Goal: Task Accomplishment & Management: Manage account settings

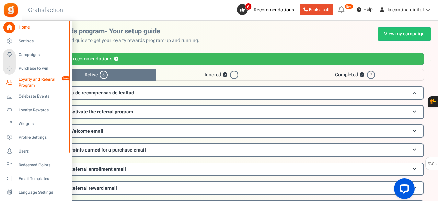
click at [8, 82] on icon at bounding box center [9, 83] width 12 height 12
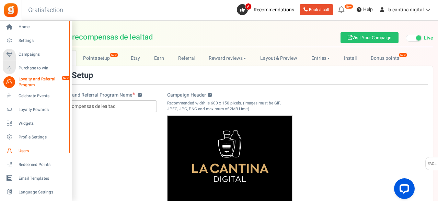
click at [35, 152] on span "Users" at bounding box center [43, 151] width 48 height 6
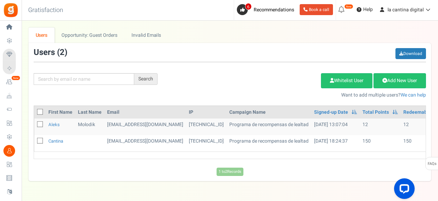
click at [210, 80] on div "Add Etsy Order Delete Selected Users Import Users Spam Protection Subtract Poin…" at bounding box center [297, 84] width 269 height 30
click at [103, 34] on link "Opportunity: Guest Orders" at bounding box center [90, 34] width 70 height 15
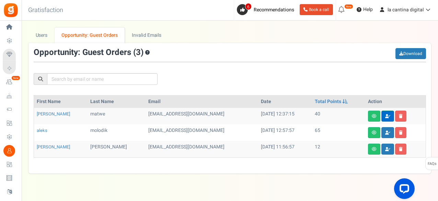
click at [386, 114] on icon at bounding box center [388, 116] width 5 height 4
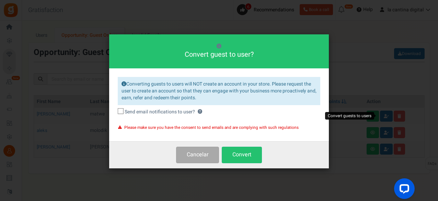
click at [123, 113] on span at bounding box center [121, 111] width 6 height 6
click at [115, 113] on input "Send email notifications to user? ?" at bounding box center [113, 112] width 4 height 4
checkbox input "true"
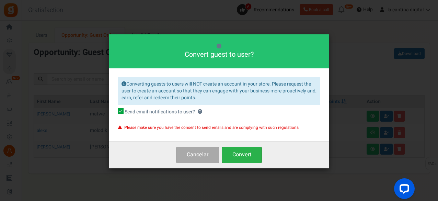
click at [252, 157] on button "Convert" at bounding box center [242, 155] width 40 height 16
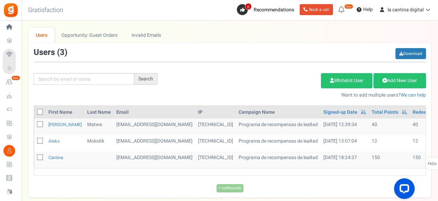
click at [330, 50] on div "Users ( 3 ) Download" at bounding box center [230, 55] width 393 height 14
click at [322, 126] on td "30/08/2025 12:39:34" at bounding box center [345, 127] width 48 height 16
click at [251, 126] on td "Programa de recompensas de lealtad" at bounding box center [278, 127] width 85 height 16
click at [148, 33] on link "Invalid Emails" at bounding box center [147, 34] width 44 height 15
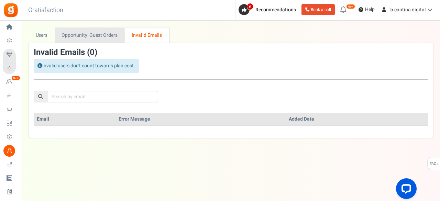
click at [102, 36] on link "Opportunity: Guest Orders" at bounding box center [90, 34] width 70 height 15
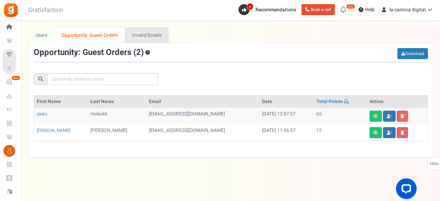
click at [139, 32] on link "Invalid Emails" at bounding box center [147, 34] width 44 height 15
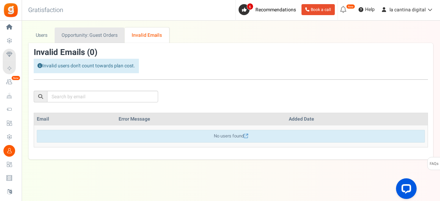
click at [99, 30] on link "Opportunity: Guest Orders" at bounding box center [90, 34] width 70 height 15
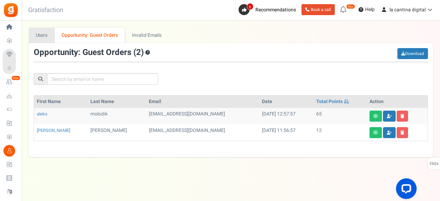
click at [43, 31] on link "Users" at bounding box center [42, 34] width 26 height 15
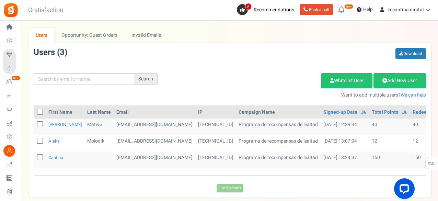
click at [39, 122] on icon at bounding box center [40, 124] width 4 height 4
click at [35, 123] on input "checkbox" at bounding box center [32, 125] width 4 height 4
checkbox input "true"
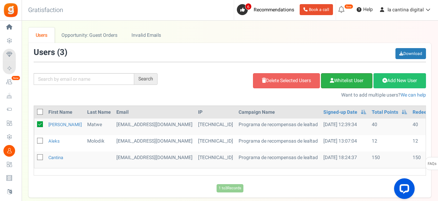
click at [350, 78] on link "Whitelist User" at bounding box center [347, 80] width 52 height 15
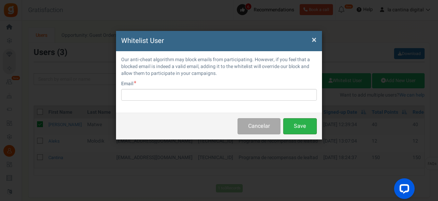
click at [302, 127] on button "Save" at bounding box center [300, 126] width 34 height 16
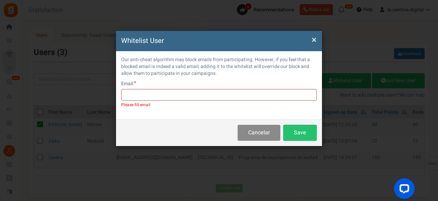
click at [251, 135] on button "Cancelar" at bounding box center [259, 133] width 43 height 16
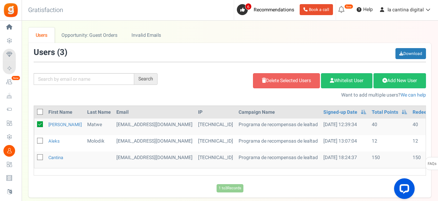
click at [42, 141] on icon at bounding box center [40, 141] width 4 height 4
click at [35, 141] on input "checkbox" at bounding box center [32, 141] width 4 height 4
checkbox input "true"
click at [39, 157] on icon at bounding box center [40, 157] width 4 height 4
click at [35, 157] on input "checkbox" at bounding box center [32, 158] width 4 height 4
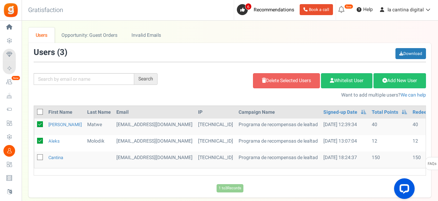
checkbox input "true"
click at [38, 123] on icon at bounding box center [40, 124] width 6 height 6
click at [35, 123] on input "checkbox" at bounding box center [32, 125] width 4 height 4
checkbox input "false"
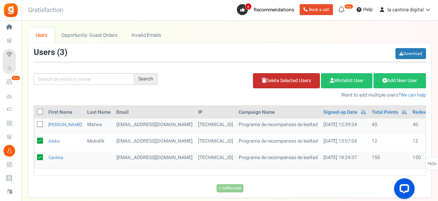
click at [302, 76] on link "Delete Selected Users" at bounding box center [286, 80] width 67 height 15
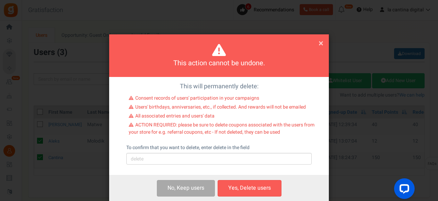
click at [241, 200] on div "No, Keep user s Yes, Delete user Yes, Delete users" at bounding box center [219, 188] width 220 height 26
click at [248, 185] on button "Yes, Delete users" at bounding box center [250, 188] width 64 height 16
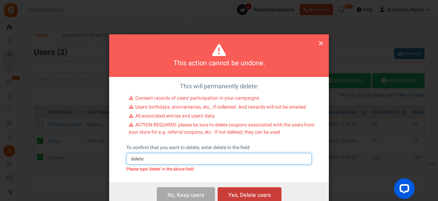
type input "delete"
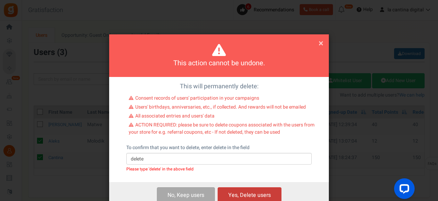
click at [237, 190] on button "Yes, Delete users" at bounding box center [250, 195] width 64 height 16
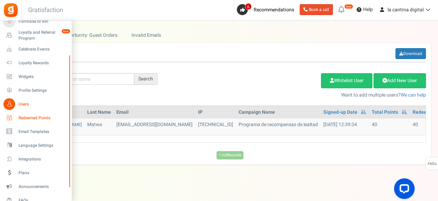
click at [36, 115] on span "Redeemed Points" at bounding box center [43, 118] width 48 height 6
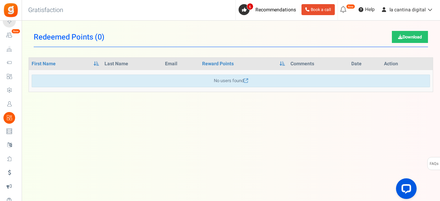
click at [328, 108] on div "Under maintenance we will be back soon We apologize for any inconvenience. The …" at bounding box center [231, 87] width 418 height 132
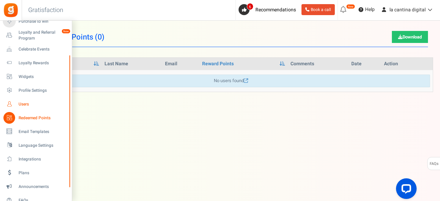
click at [28, 104] on span "Users" at bounding box center [43, 104] width 48 height 6
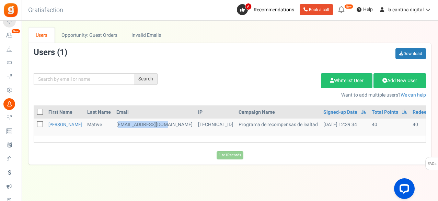
drag, startPoint x: 156, startPoint y: 122, endPoint x: 109, endPoint y: 123, distance: 47.1
click at [114, 123] on td "mathewart@gmail.com" at bounding box center [155, 127] width 82 height 16
click at [61, 121] on link "esteban" at bounding box center [64, 124] width 33 height 7
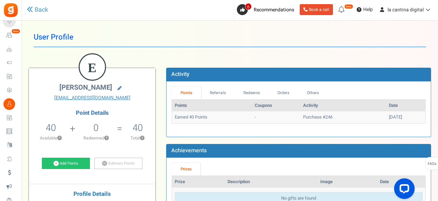
click at [118, 90] on icon at bounding box center [120, 88] width 4 height 4
type input "esteban"
type input "matwe"
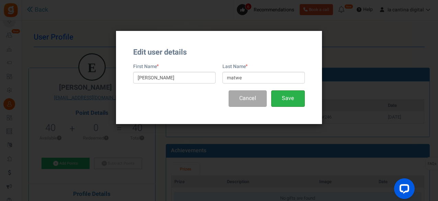
click at [291, 95] on button "Save" at bounding box center [288, 98] width 34 height 16
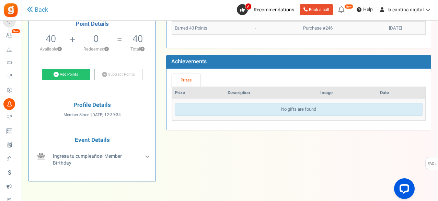
scroll to position [103, 0]
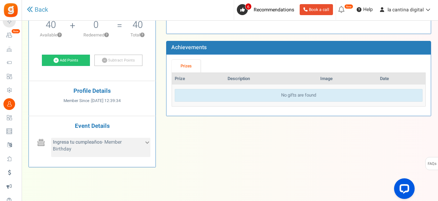
click at [149, 140] on div "Ingresa tu cumpleaños - Member Birthday" at bounding box center [100, 147] width 99 height 19
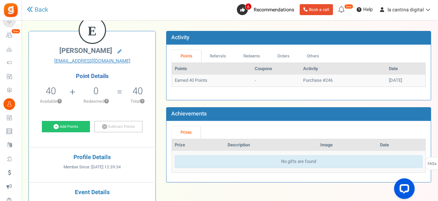
scroll to position [34, 0]
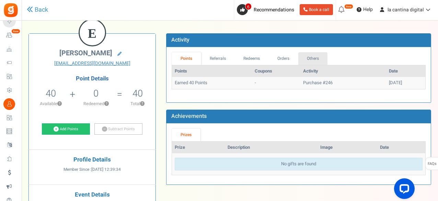
click at [307, 57] on link "Others" at bounding box center [314, 58] width 30 height 13
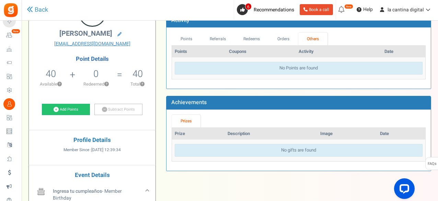
scroll to position [0, 0]
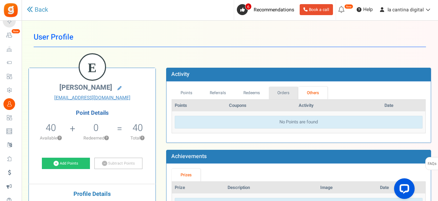
click at [285, 92] on link "Orders" at bounding box center [284, 93] width 30 height 13
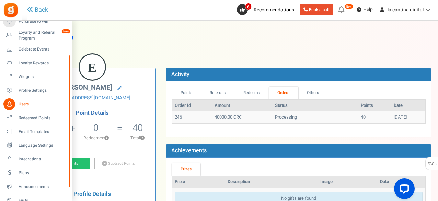
click at [27, 104] on span "Users" at bounding box center [43, 104] width 48 height 6
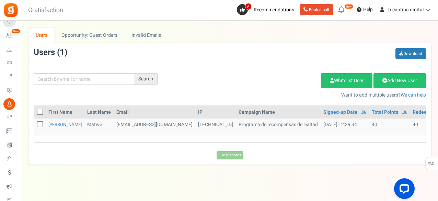
click at [38, 110] on icon at bounding box center [40, 112] width 4 height 4
click at [35, 110] on input "checkbox" at bounding box center [32, 112] width 4 height 4
checkbox input "true"
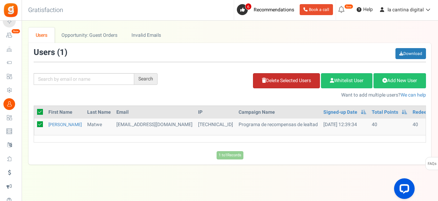
click at [259, 76] on link "Delete Selected Users" at bounding box center [286, 80] width 67 height 15
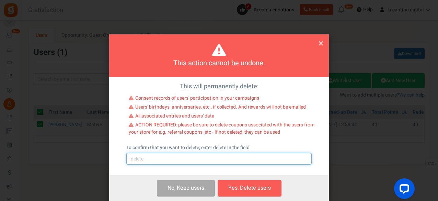
click at [232, 156] on input "text" at bounding box center [219, 159] width 186 height 12
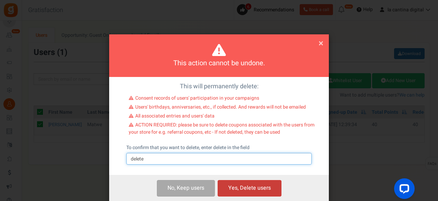
type input "delete"
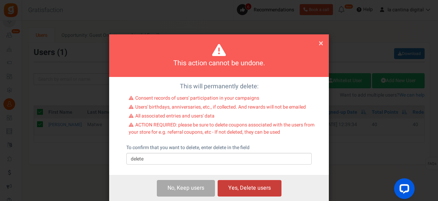
click at [251, 183] on button "Yes, Delete users" at bounding box center [250, 188] width 64 height 16
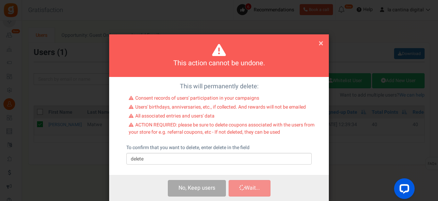
checkbox input "false"
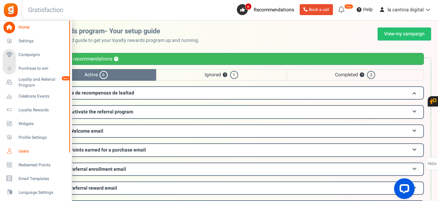
click at [34, 152] on span "Users" at bounding box center [43, 151] width 48 height 6
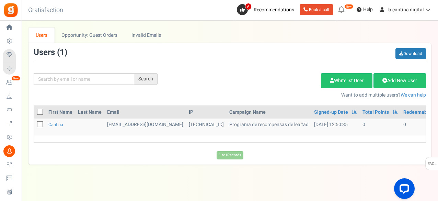
click at [41, 125] on icon at bounding box center [40, 124] width 4 height 4
click at [35, 125] on input "checkbox" at bounding box center [32, 125] width 4 height 4
checkbox input "true"
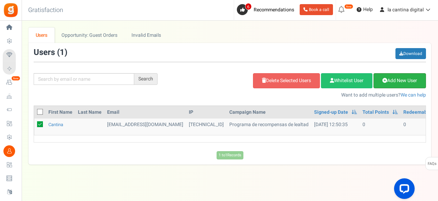
click at [392, 80] on link "Add New User" at bounding box center [400, 80] width 53 height 15
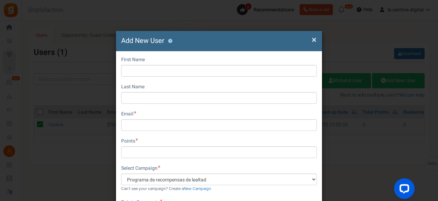
click at [313, 42] on span "×" at bounding box center [314, 39] width 5 height 13
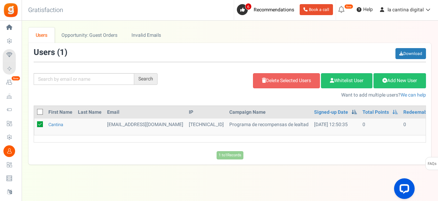
click at [352, 111] on span at bounding box center [354, 112] width 5 height 5
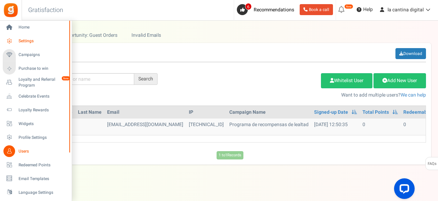
click at [16, 37] on link "Settings" at bounding box center [36, 41] width 66 height 12
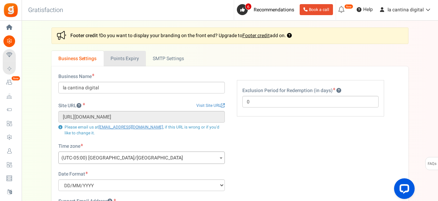
click at [136, 55] on link "Points Expiry" at bounding box center [125, 58] width 42 height 15
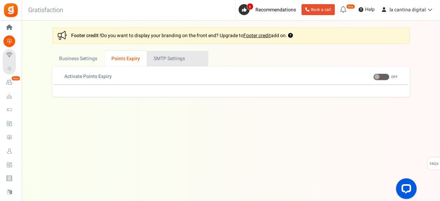
click at [176, 57] on link "Active SMTP Settings" at bounding box center [178, 58] width 62 height 15
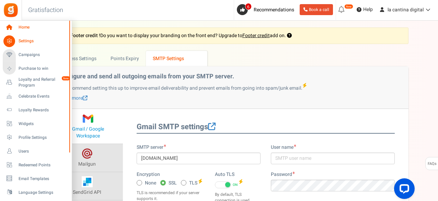
click at [34, 29] on span "Home" at bounding box center [43, 27] width 48 height 6
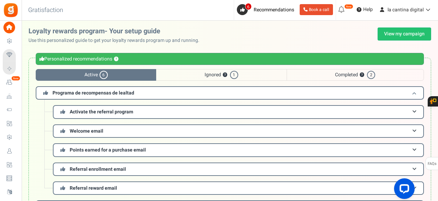
click at [73, 95] on span "Programa de recompensas de lealtad" at bounding box center [94, 92] width 82 height 7
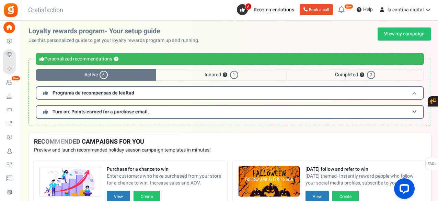
click at [73, 95] on span "Programa de recompensas de lealtad" at bounding box center [94, 92] width 82 height 7
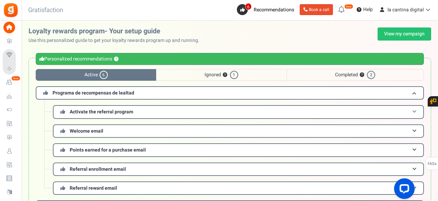
click at [89, 114] on span "Activate the referral program" at bounding box center [102, 111] width 64 height 7
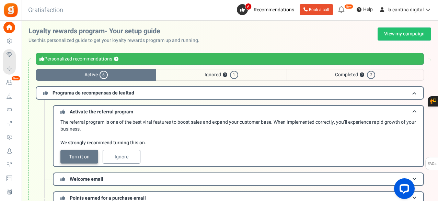
click at [87, 154] on link "Turn it on" at bounding box center [79, 157] width 38 height 14
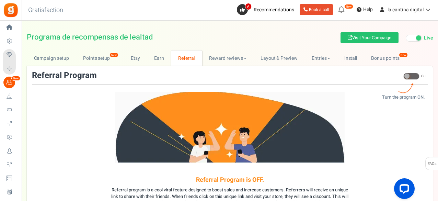
click at [412, 78] on span at bounding box center [412, 76] width 16 height 7
click at [404, 78] on input "ON OFF" at bounding box center [404, 80] width 0 height 12
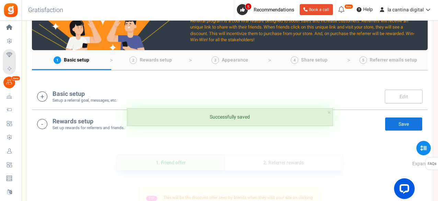
scroll to position [69, 0]
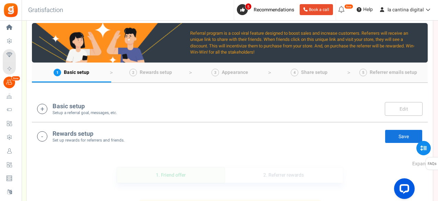
click at [46, 107] on icon at bounding box center [42, 109] width 10 height 10
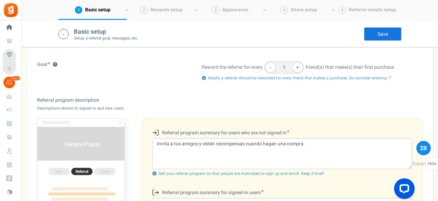
scroll to position [109, 0]
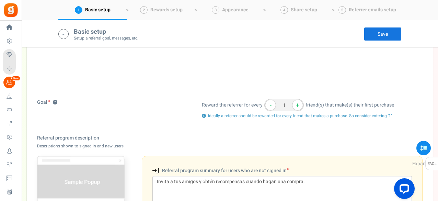
click at [395, 31] on link "Save" at bounding box center [383, 34] width 38 height 14
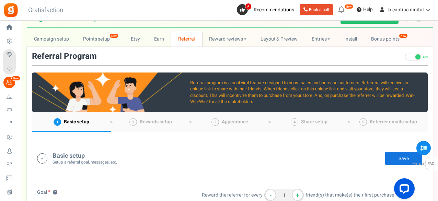
scroll to position [6, 0]
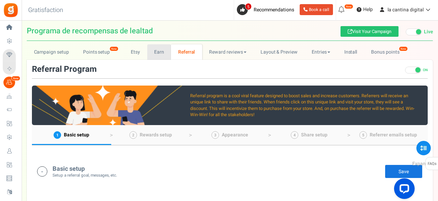
click at [153, 51] on link "Earn" at bounding box center [159, 51] width 24 height 15
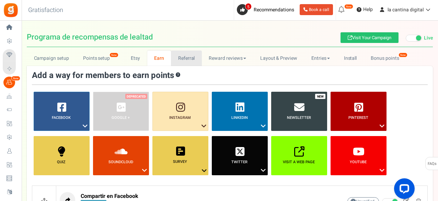
click at [185, 58] on link "Referral" at bounding box center [186, 58] width 31 height 15
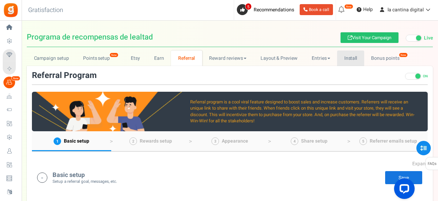
click at [358, 56] on link "Install" at bounding box center [350, 58] width 27 height 15
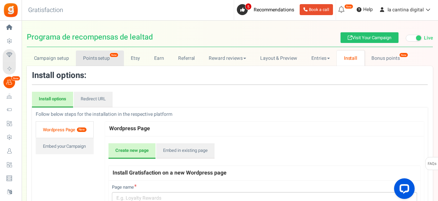
click at [94, 60] on link "Points setup New" at bounding box center [100, 58] width 48 height 15
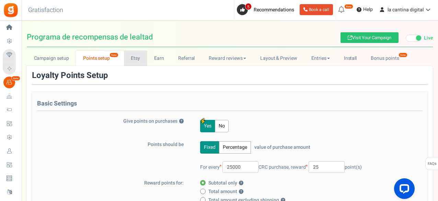
click at [143, 52] on link "Etsy" at bounding box center [135, 58] width 23 height 15
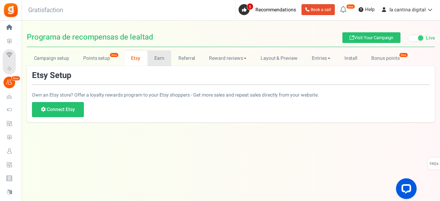
click at [165, 58] on link "Earn" at bounding box center [159, 58] width 24 height 15
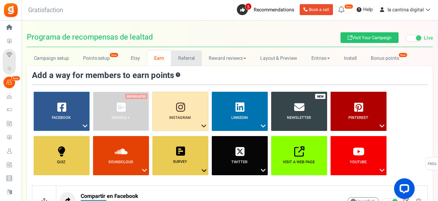
click at [185, 62] on link "Referral" at bounding box center [186, 58] width 31 height 15
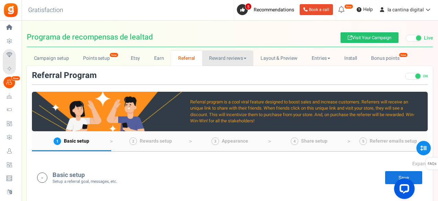
click at [245, 57] on link "Reward reviews" at bounding box center [227, 58] width 51 height 15
click at [201, 173] on div "Basic setup Setup a referral goal, messages, etc. Edit Save" at bounding box center [230, 177] width 386 height 14
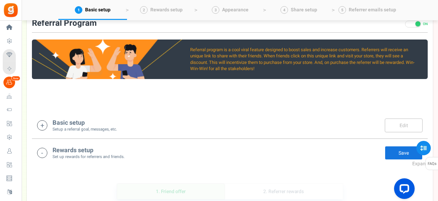
scroll to position [103, 0]
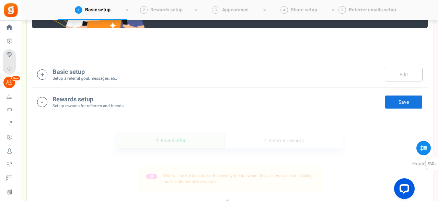
click at [404, 101] on link "Save" at bounding box center [404, 102] width 38 height 14
click at [59, 72] on h4 "Basic setup" at bounding box center [85, 72] width 65 height 7
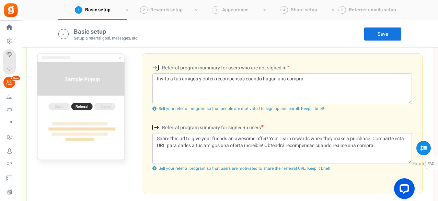
scroll to position [212, 0]
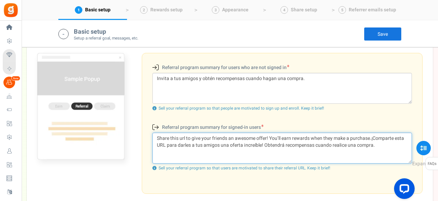
drag, startPoint x: 371, startPoint y: 136, endPoint x: 145, endPoint y: 127, distance: 226.6
click at [145, 129] on div "Referral program summary for users who are not signed in (New users) Invita a t…" at bounding box center [282, 123] width 281 height 141
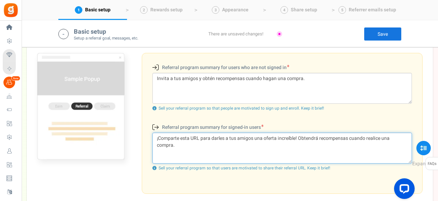
type textarea "¡Comparte esta URL para darles a tus amigos una oferta increíble! Obtendrá reco…"
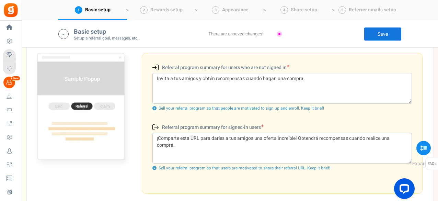
click at [387, 31] on link "Save" at bounding box center [383, 34] width 38 height 14
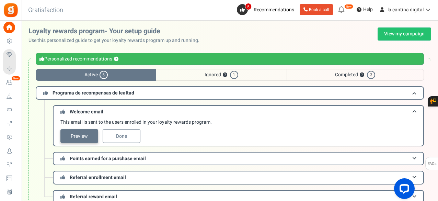
click at [96, 134] on link "Preview" at bounding box center [79, 136] width 38 height 14
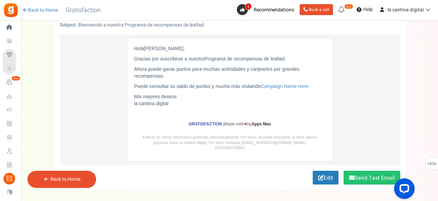
scroll to position [69, 0]
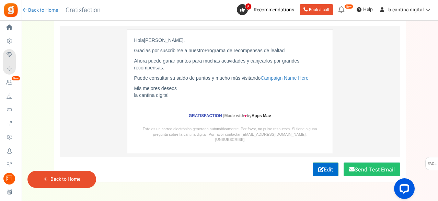
click at [335, 163] on link "Edit" at bounding box center [326, 170] width 26 height 14
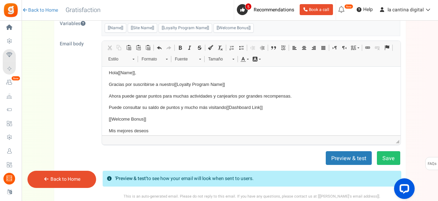
scroll to position [0, 0]
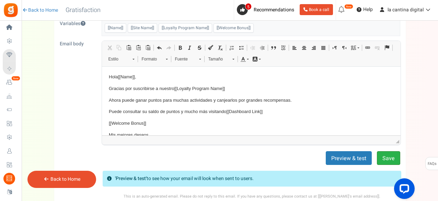
click at [386, 152] on button "Save" at bounding box center [388, 158] width 23 height 14
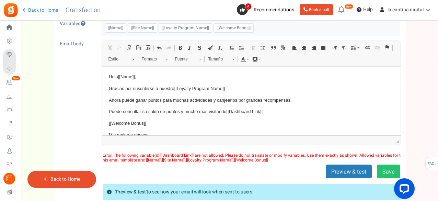
click at [268, 110] on p "Puede consultar su saldo de puntos y mucho más visitando [[Dashboard Link]]" at bounding box center [251, 111] width 285 height 7
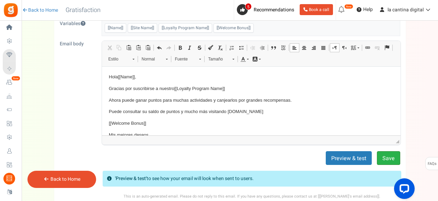
click at [382, 155] on button "Save" at bounding box center [388, 158] width 23 height 14
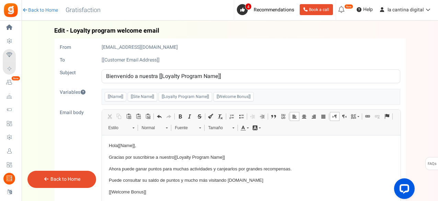
click at [81, 174] on div "Back to Home" at bounding box center [61, 179] width 69 height 17
click at [73, 182] on link "Back to Home" at bounding box center [66, 179] width 30 height 7
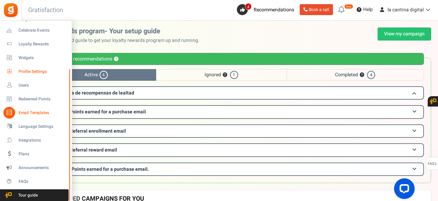
click at [31, 75] on link "Profile Settings" at bounding box center [36, 72] width 66 height 12
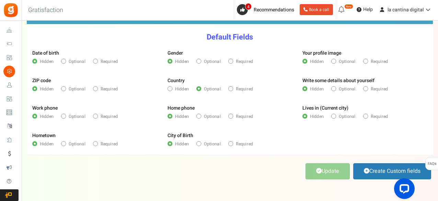
scroll to position [69, 0]
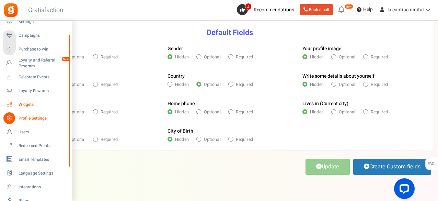
click at [25, 104] on span "Widgets" at bounding box center [43, 105] width 48 height 6
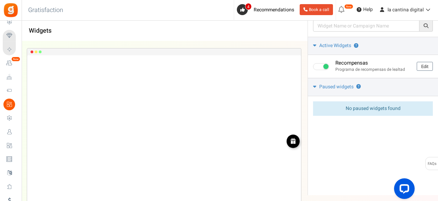
scroll to position [34, 0]
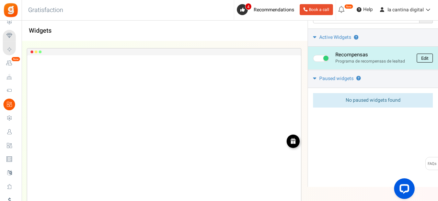
click at [429, 58] on link "Edit" at bounding box center [425, 58] width 16 height 9
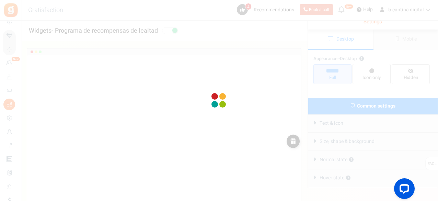
radio input "true"
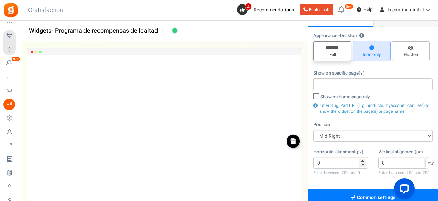
click at [335, 55] on span "Full" at bounding box center [333, 55] width 32 height 7
click at [335, 47] on input "Full" at bounding box center [335, 45] width 4 height 4
radio input "true"
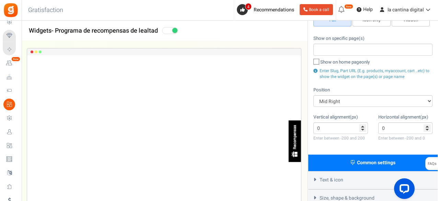
scroll to position [103, 0]
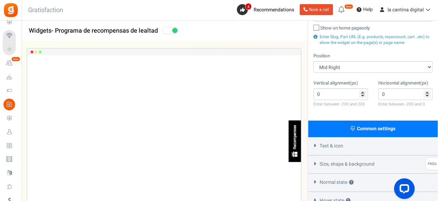
click at [355, 144] on div "Text & icon" at bounding box center [374, 146] width 130 height 18
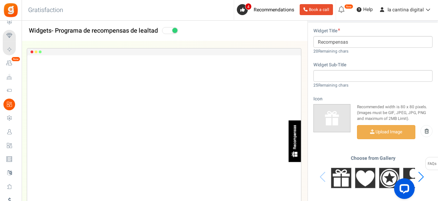
scroll to position [241, 0]
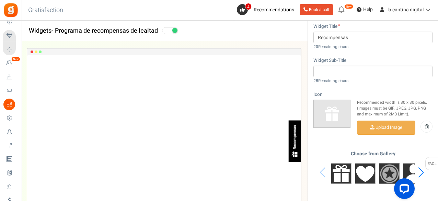
click at [391, 169] on img at bounding box center [389, 173] width 21 height 21
click at [422, 171] on div "Next slide" at bounding box center [421, 172] width 9 height 21
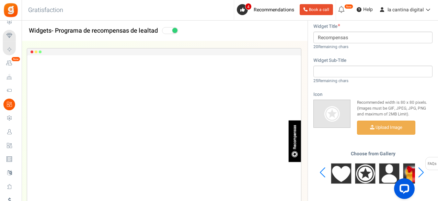
click at [422, 171] on div "Next slide" at bounding box center [421, 172] width 9 height 21
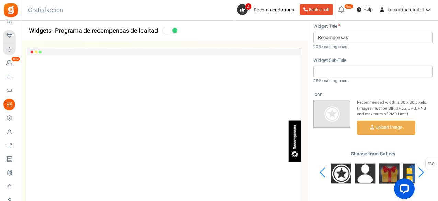
click at [394, 170] on img at bounding box center [389, 173] width 21 height 21
click at [424, 172] on div "Next slide" at bounding box center [421, 172] width 9 height 21
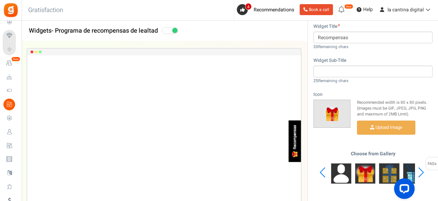
click at [392, 172] on img at bounding box center [389, 173] width 21 height 21
click at [422, 171] on div "Next slide" at bounding box center [421, 172] width 9 height 21
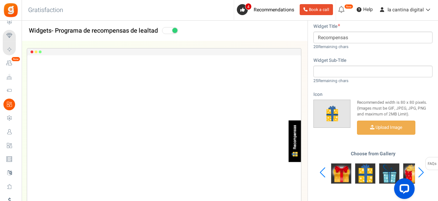
click at [422, 171] on div "Next slide" at bounding box center [421, 172] width 9 height 21
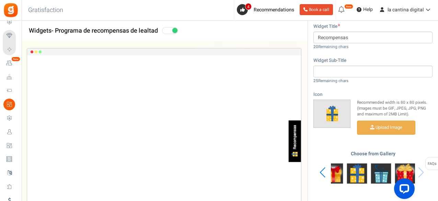
click at [422, 171] on div "Choose from Gallery" at bounding box center [373, 172] width 119 height 43
click at [413, 170] on img at bounding box center [405, 173] width 21 height 21
click at [386, 174] on img at bounding box center [381, 173] width 21 height 21
click at [359, 176] on img at bounding box center [357, 173] width 21 height 21
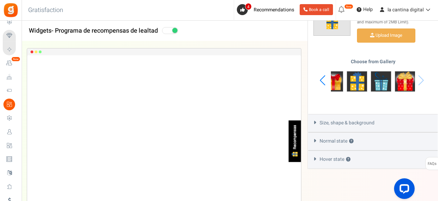
scroll to position [333, 0]
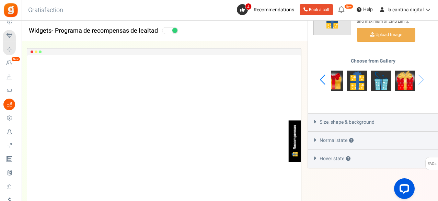
click at [347, 121] on span "Size, shape & background" at bounding box center [347, 122] width 55 height 7
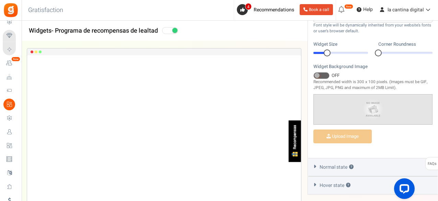
scroll to position [263, 0]
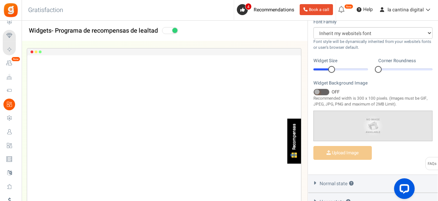
click at [331, 67] on div at bounding box center [331, 69] width 7 height 7
click at [342, 68] on div at bounding box center [341, 69] width 55 height 2
click at [352, 69] on div "17" at bounding box center [341, 69] width 55 height 7
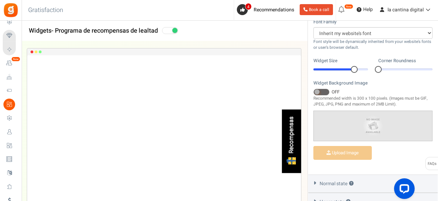
click at [386, 68] on div at bounding box center [406, 69] width 55 height 2
click at [406, 68] on div at bounding box center [406, 69] width 55 height 2
click at [417, 68] on div at bounding box center [419, 69] width 27 height 2
click at [420, 66] on div "2" at bounding box center [406, 69] width 55 height 7
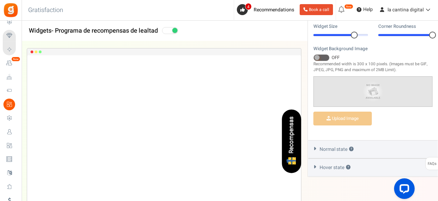
click at [398, 34] on div at bounding box center [406, 35] width 55 height 2
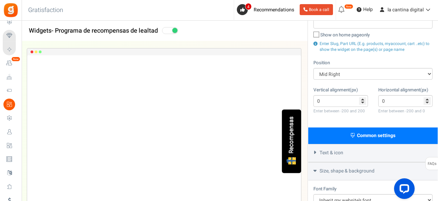
scroll to position [0, 0]
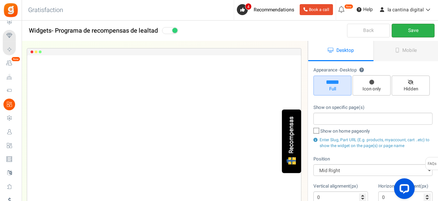
click at [411, 31] on link "Save" at bounding box center [413, 31] width 43 height 14
click at [396, 46] on link "Mobile" at bounding box center [406, 51] width 65 height 20
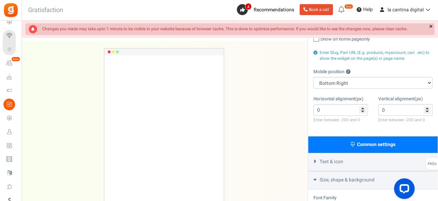
scroll to position [103, 0]
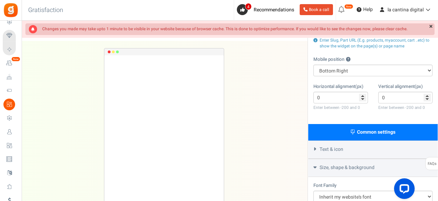
click at [354, 145] on div "Text & icon" at bounding box center [374, 150] width 130 height 18
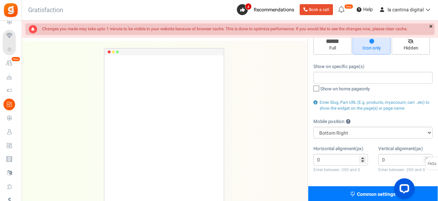
scroll to position [34, 0]
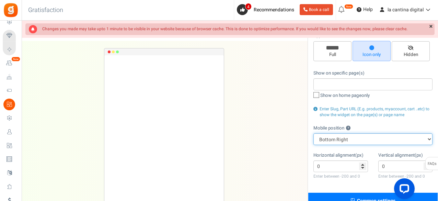
click at [383, 138] on select "Top Right Top Left Top Center Bottom Right Bottom Left Bottom Center" at bounding box center [373, 139] width 119 height 12
click at [314, 133] on select "Top Right Top Left Top Center Bottom Right Bottom Left Bottom Center" at bounding box center [373, 139] width 119 height 12
click at [364, 138] on select "Top Right Top Left Top Center Bottom Right Bottom Left Bottom Center" at bounding box center [373, 139] width 119 height 12
click at [314, 133] on select "Top Right Top Left Top Center Bottom Right Bottom Left Bottom Center" at bounding box center [373, 139] width 119 height 12
drag, startPoint x: 362, startPoint y: 138, endPoint x: 361, endPoint y: 133, distance: 4.8
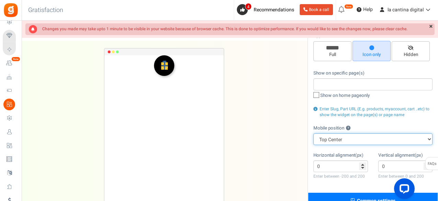
click at [362, 138] on select "Top Right Top Left Top Center Bottom Right Bottom Left Bottom Center" at bounding box center [373, 139] width 119 height 12
select select "right"
click at [314, 133] on select "Top Right Top Left Top Center Bottom Right Bottom Left Bottom Center" at bounding box center [373, 139] width 119 height 12
click at [362, 136] on select "Top Right Top Left Top Center Bottom Right Bottom Left Bottom Center" at bounding box center [373, 139] width 119 height 12
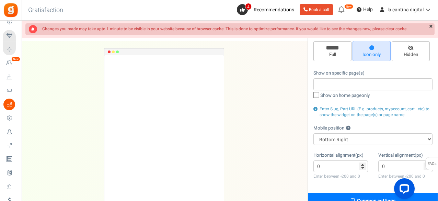
click at [250, 139] on div "Recompensas Loading.. × To configure LightBox layout please Click here" at bounding box center [164, 144] width 308 height 206
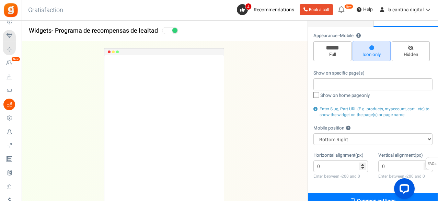
scroll to position [0, 0]
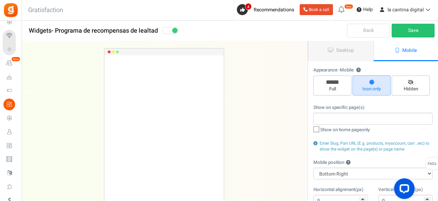
click at [375, 35] on link "Back" at bounding box center [368, 31] width 43 height 14
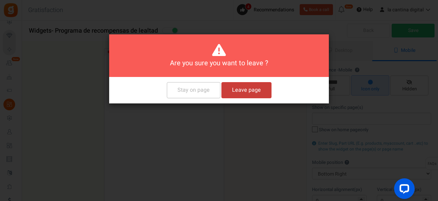
click at [240, 92] on button "Leave page" at bounding box center [247, 90] width 50 height 16
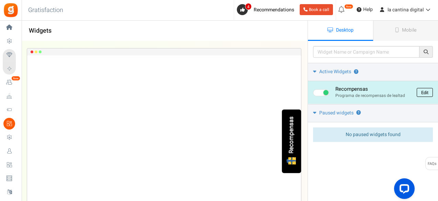
click at [428, 91] on link "Edit" at bounding box center [425, 92] width 16 height 9
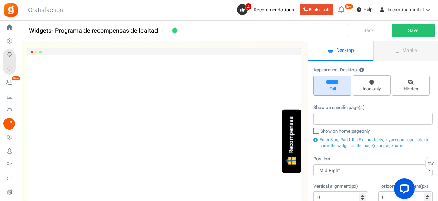
click at [374, 33] on link "Back" at bounding box center [368, 31] width 43 height 14
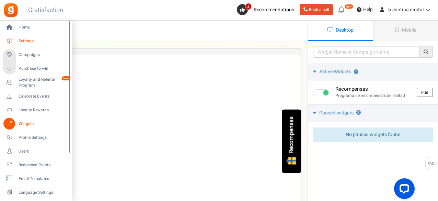
click at [31, 43] on span "Settings" at bounding box center [43, 41] width 48 height 6
